Goal: Information Seeking & Learning: Find specific fact

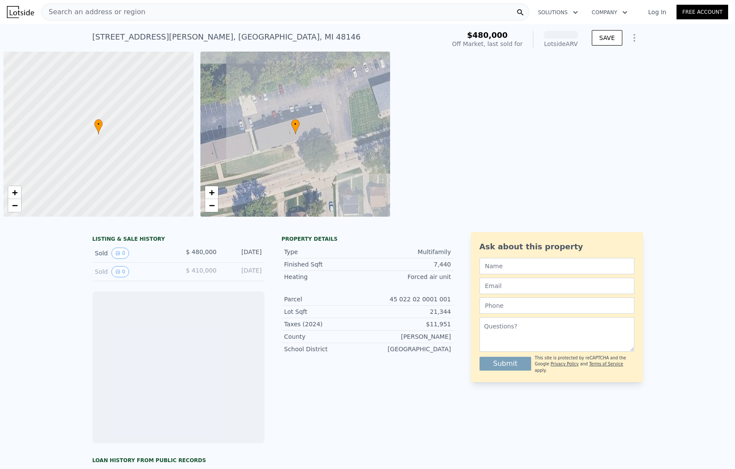
scroll to position [0, 3]
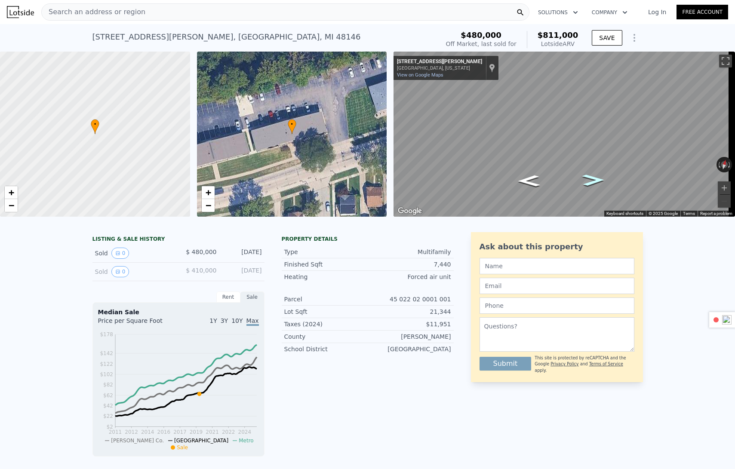
click at [595, 181] on icon "Go East, Goddard Rd" at bounding box center [593, 180] width 41 height 17
click at [530, 184] on icon "Go West, Goddard Rd" at bounding box center [528, 180] width 41 height 17
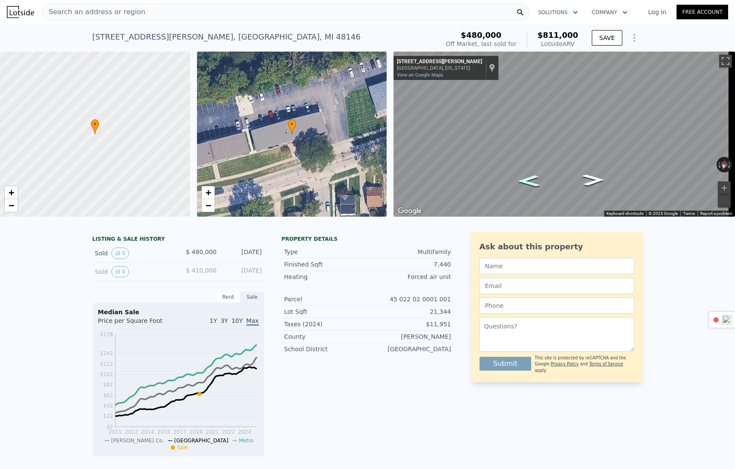
click at [530, 184] on icon "Go West, Goddard Rd" at bounding box center [528, 180] width 41 height 17
click at [530, 184] on icon "Go Southwest, Porter Ave" at bounding box center [539, 188] width 64 height 20
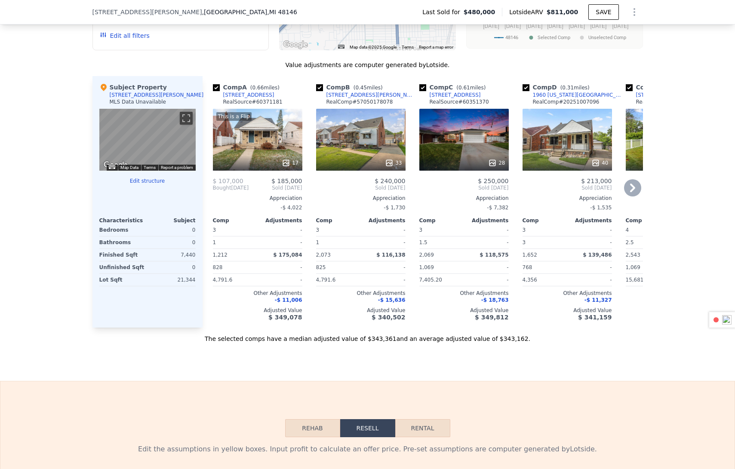
scroll to position [807, 0]
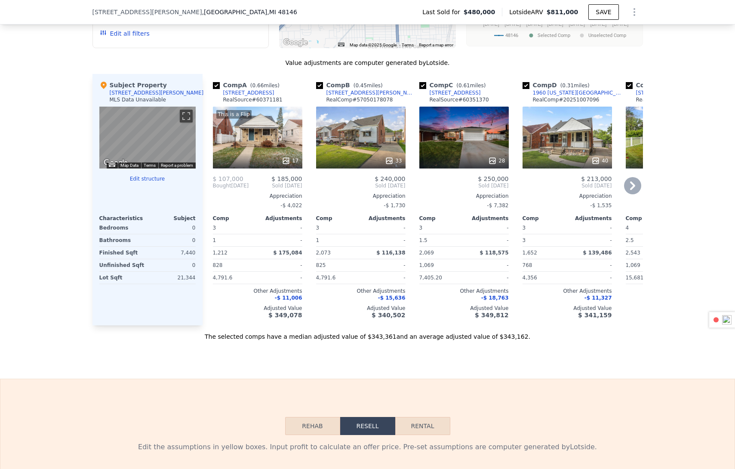
click at [630, 194] on icon at bounding box center [632, 185] width 17 height 17
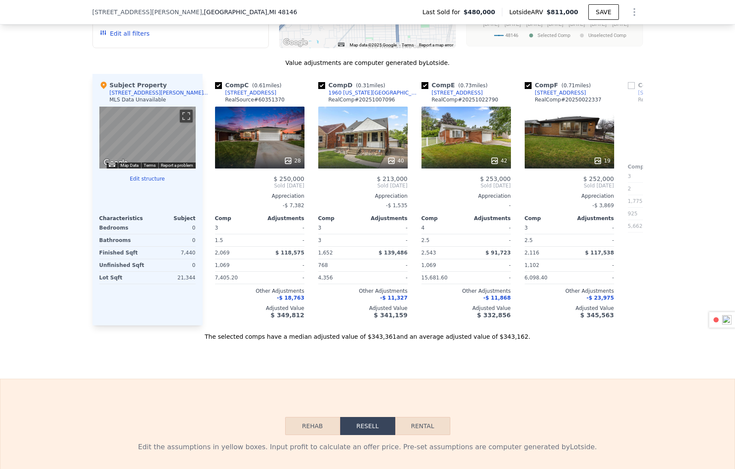
scroll to position [0, 206]
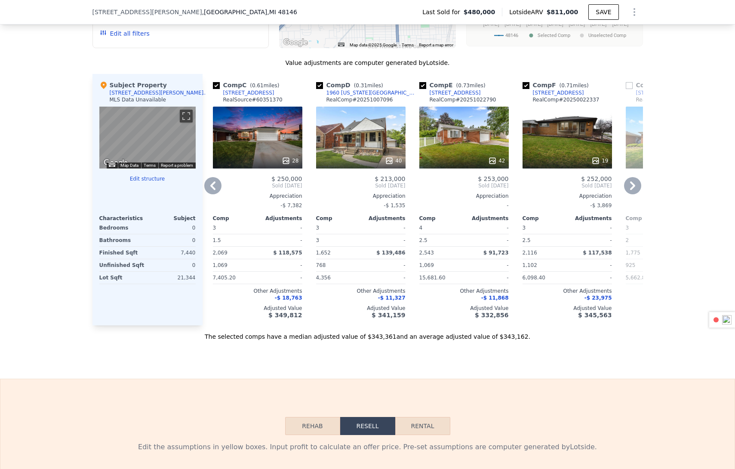
click at [630, 194] on icon at bounding box center [632, 185] width 17 height 17
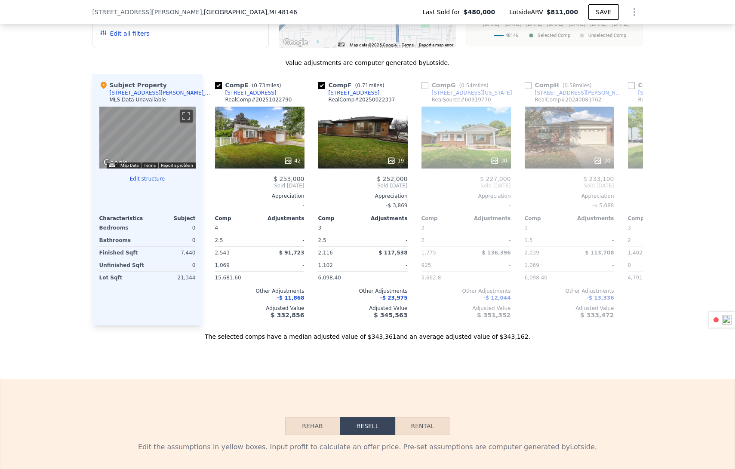
scroll to position [0, 413]
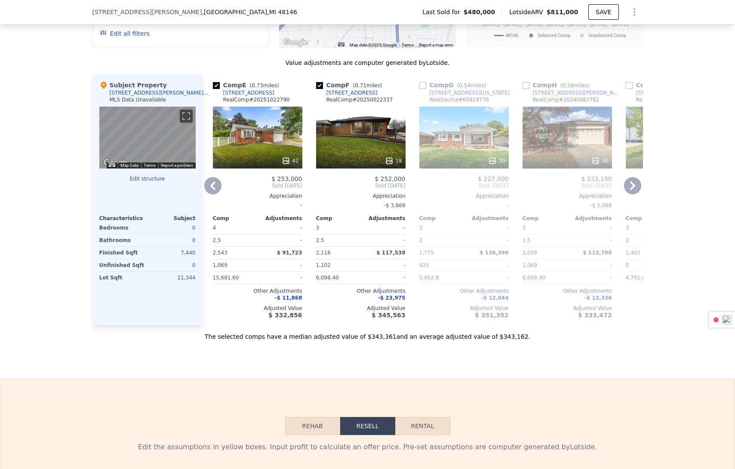
click at [630, 194] on icon at bounding box center [632, 185] width 17 height 17
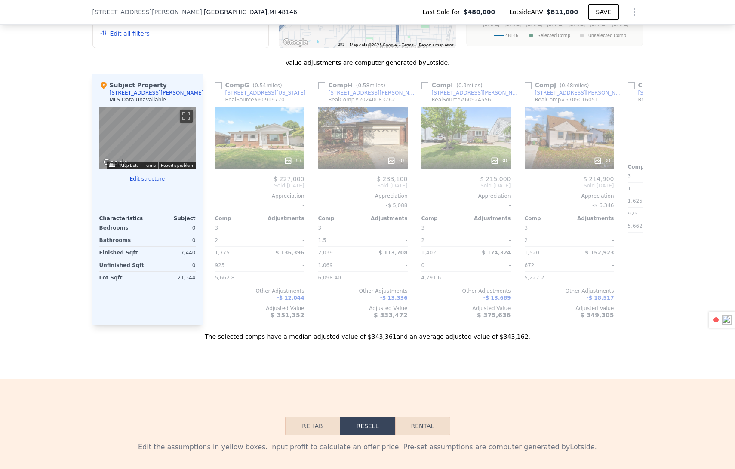
scroll to position [0, 619]
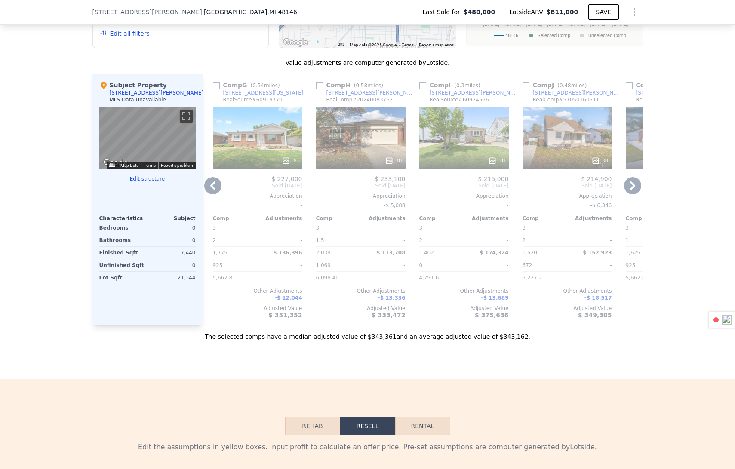
click at [630, 194] on icon at bounding box center [632, 185] width 17 height 17
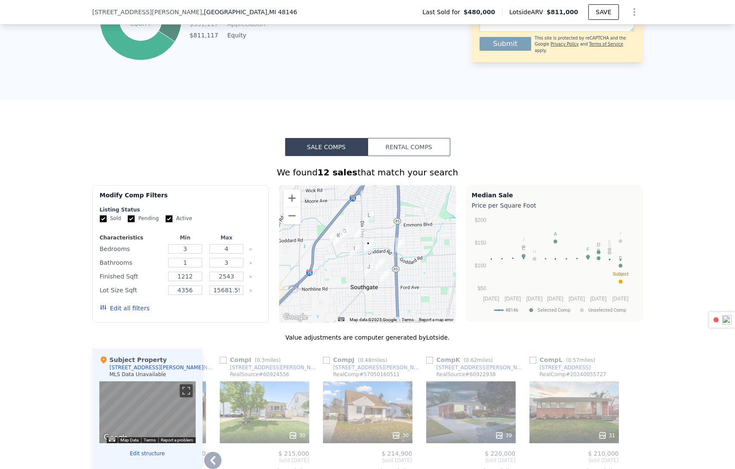
scroll to position [533, 0]
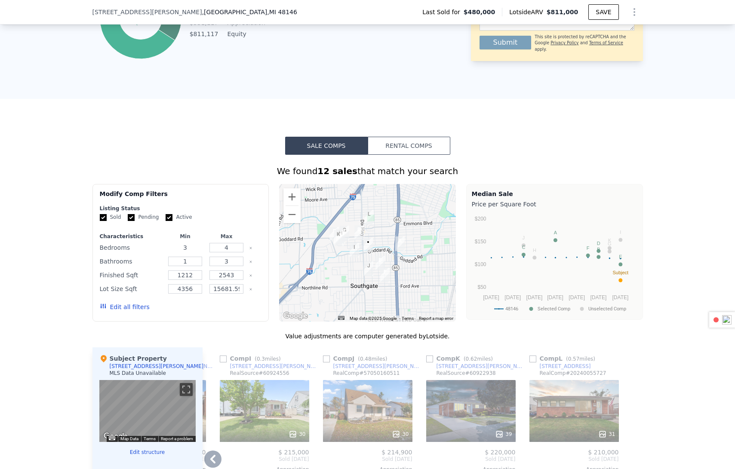
click at [189, 252] on input "3" at bounding box center [185, 247] width 34 height 9
type input "10"
click at [230, 252] on input "4" at bounding box center [226, 247] width 34 height 9
type input "5"
type input "20"
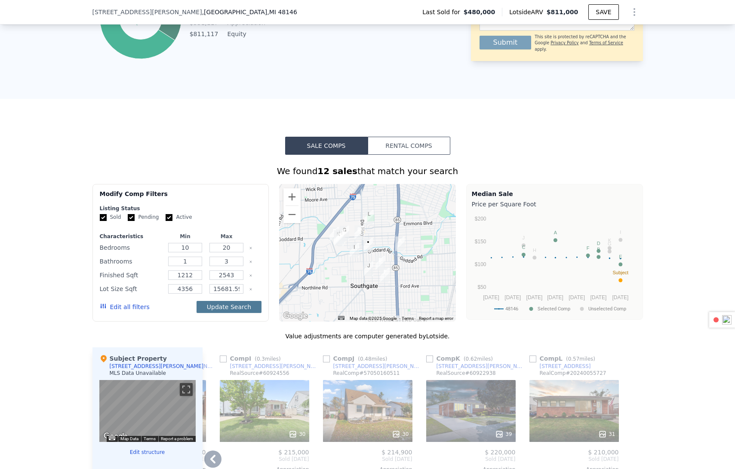
click at [231, 313] on button "Update Search" at bounding box center [228, 307] width 65 height 12
click at [222, 332] on div "We found 12 sales that match your search Filters Map Prices Modify Comp Filters…" at bounding box center [367, 389] width 550 height 449
click at [238, 294] on input "15681.599999999999" at bounding box center [226, 288] width 34 height 9
click at [250, 290] on icon "Clear" at bounding box center [251, 289] width 2 height 2
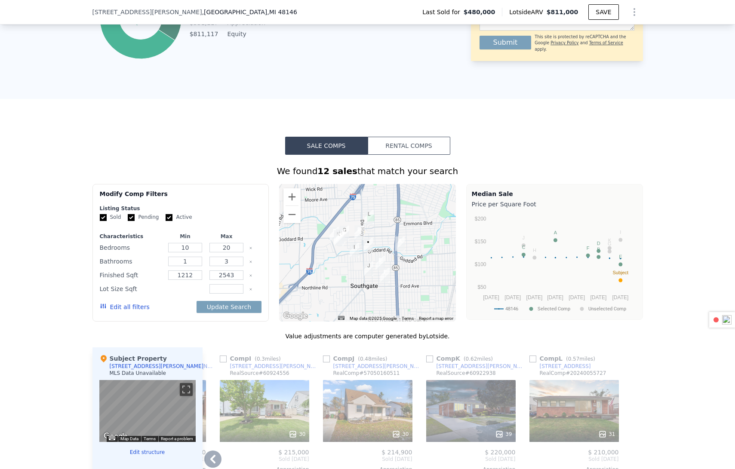
click at [178, 294] on input "number" at bounding box center [185, 288] width 34 height 9
type input "4000"
click at [215, 294] on input "number" at bounding box center [226, 288] width 34 height 9
type input "10000"
click at [230, 313] on button "Update Search" at bounding box center [228, 307] width 65 height 12
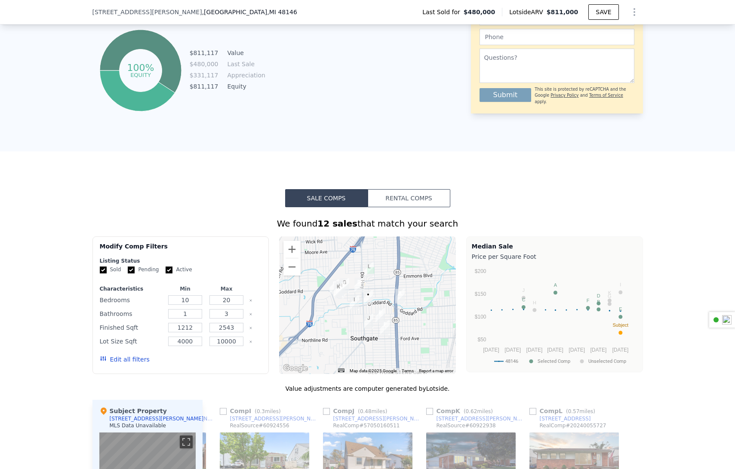
scroll to position [498, 0]
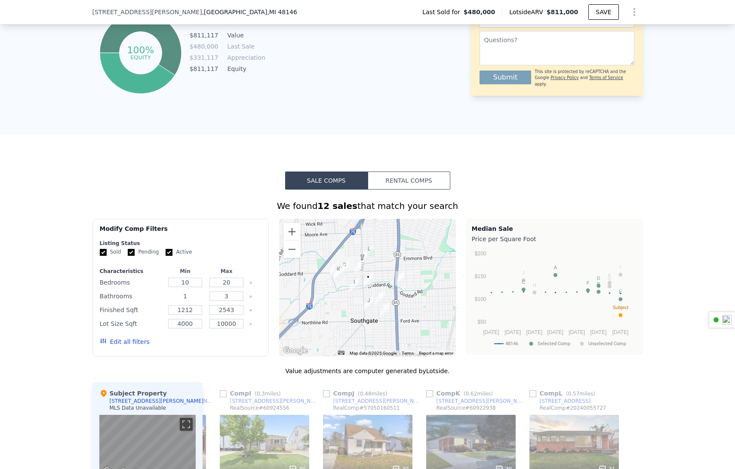
click at [187, 301] on input "1" at bounding box center [185, 295] width 34 height 9
type input "10"
click at [227, 301] on input "3" at bounding box center [226, 295] width 34 height 9
type input "30"
click at [193, 315] on input "1212" at bounding box center [185, 309] width 34 height 9
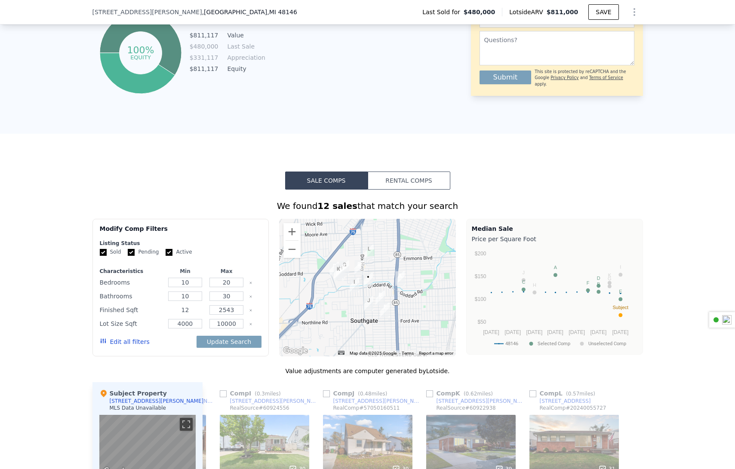
type input "1"
type input "3500"
click at [245, 316] on div "Finished Sqft 3500 2543" at bounding box center [181, 310] width 162 height 12
click at [237, 315] on input "2543" at bounding box center [226, 309] width 34 height 9
type input "2"
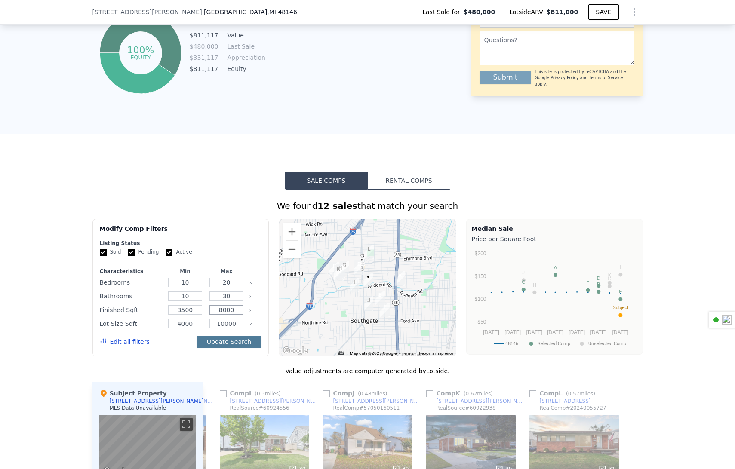
type input "8000"
click at [233, 348] on button "Update Search" at bounding box center [228, 342] width 65 height 12
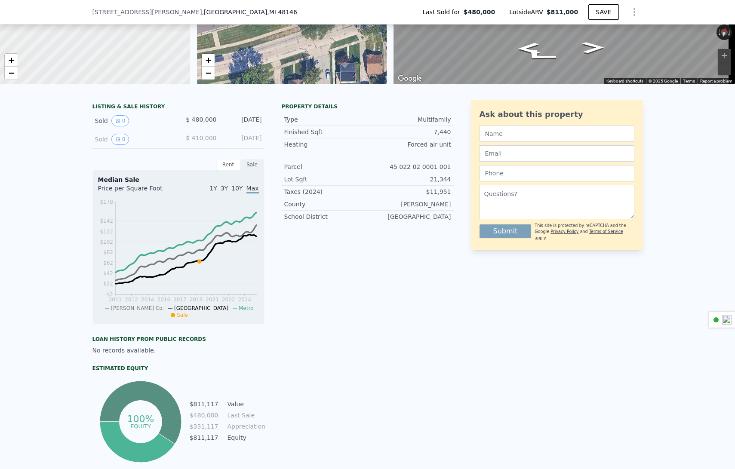
scroll to position [3, 0]
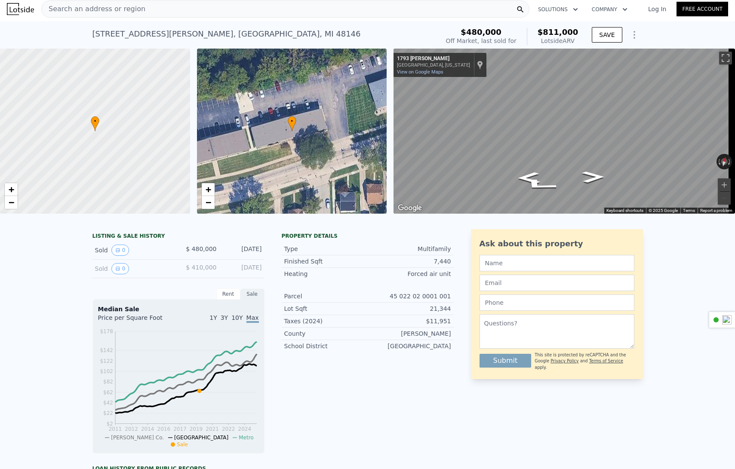
type input "3"
type input "4"
type input "1"
type input "3"
type input "1212"
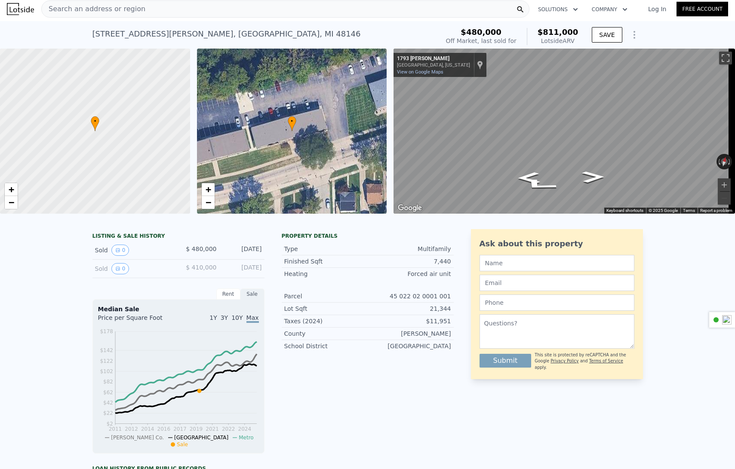
type input "2543"
type input "4356"
type input "15681.599999999999"
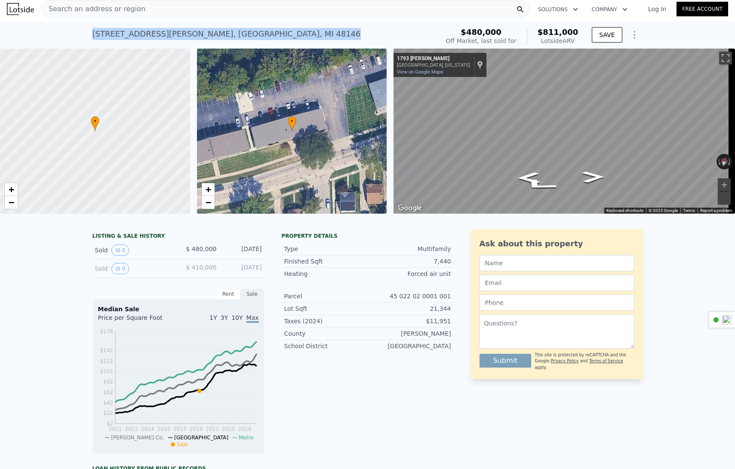
drag, startPoint x: 239, startPoint y: 34, endPoint x: 87, endPoint y: 34, distance: 152.2
click at [84, 34] on div "[STREET_ADDRESS][PERSON_NAME] Sold [DATE] for $480k (~ARV $811k ) $480,000 Off …" at bounding box center [367, 35] width 735 height 28
copy div "[STREET_ADDRESS][PERSON_NAME]"
